Goal: Transaction & Acquisition: Purchase product/service

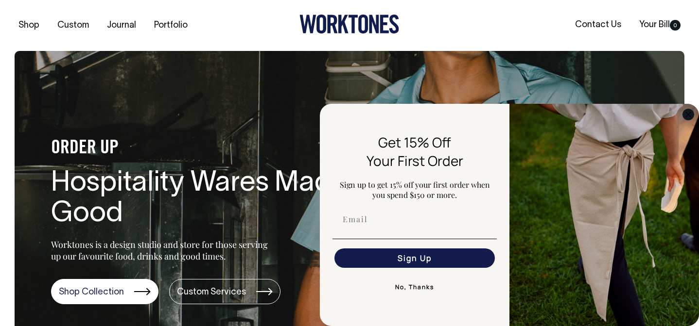
click at [689, 113] on icon "Close dialog" at bounding box center [688, 114] width 5 height 5
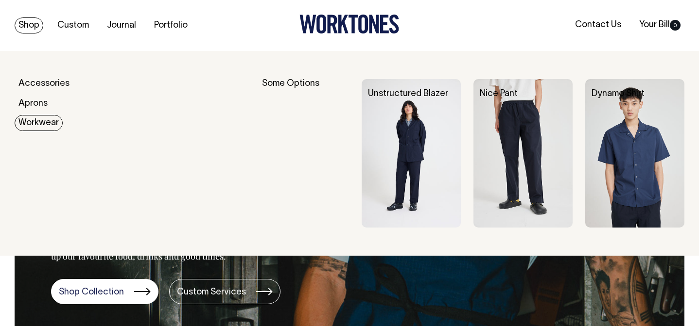
click at [35, 119] on link "Workwear" at bounding box center [39, 123] width 48 height 16
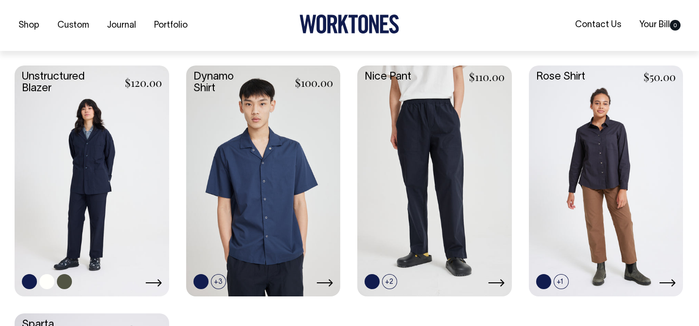
scroll to position [260, 0]
click at [107, 226] on link at bounding box center [92, 179] width 155 height 229
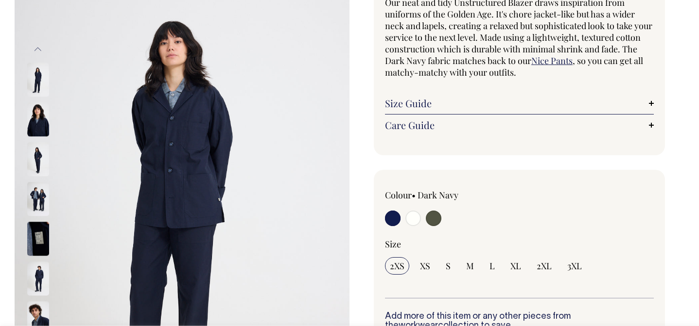
click at [437, 224] on input "radio" at bounding box center [434, 219] width 16 height 16
radio input "true"
select select "Olive"
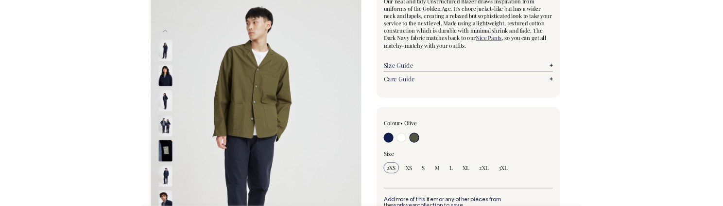
scroll to position [103, 0]
